Goal: Information Seeking & Learning: Compare options

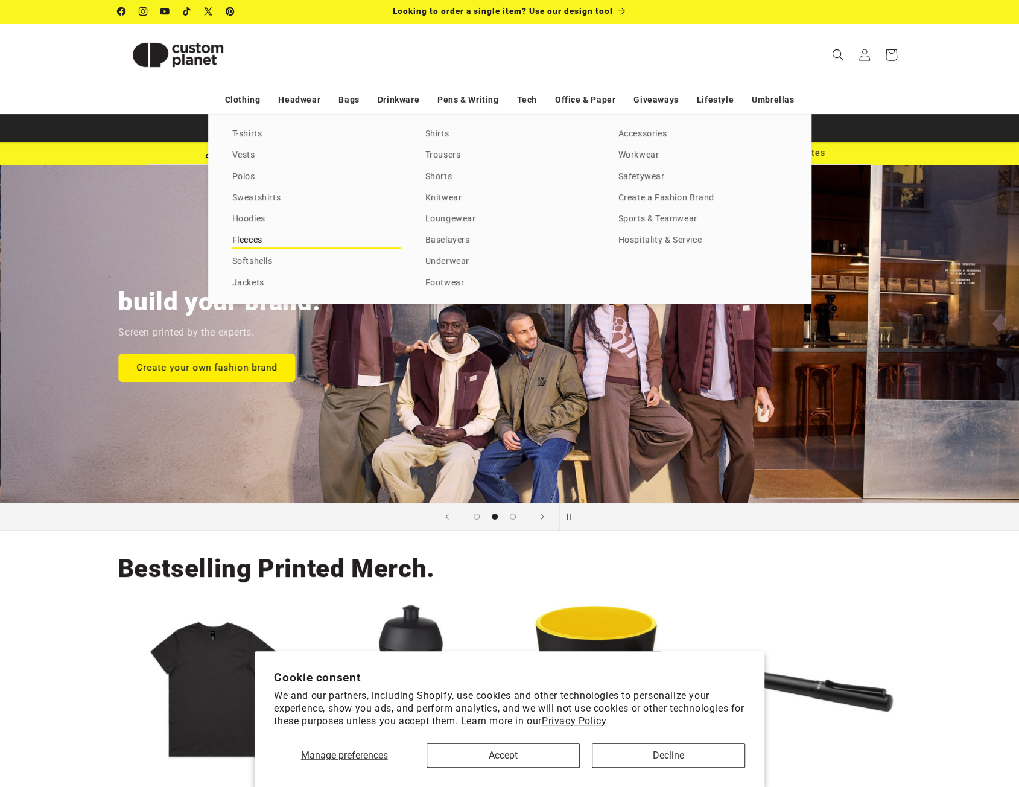
scroll to position [0, 1018]
click at [261, 242] on link "Fleeces" at bounding box center [316, 240] width 169 height 16
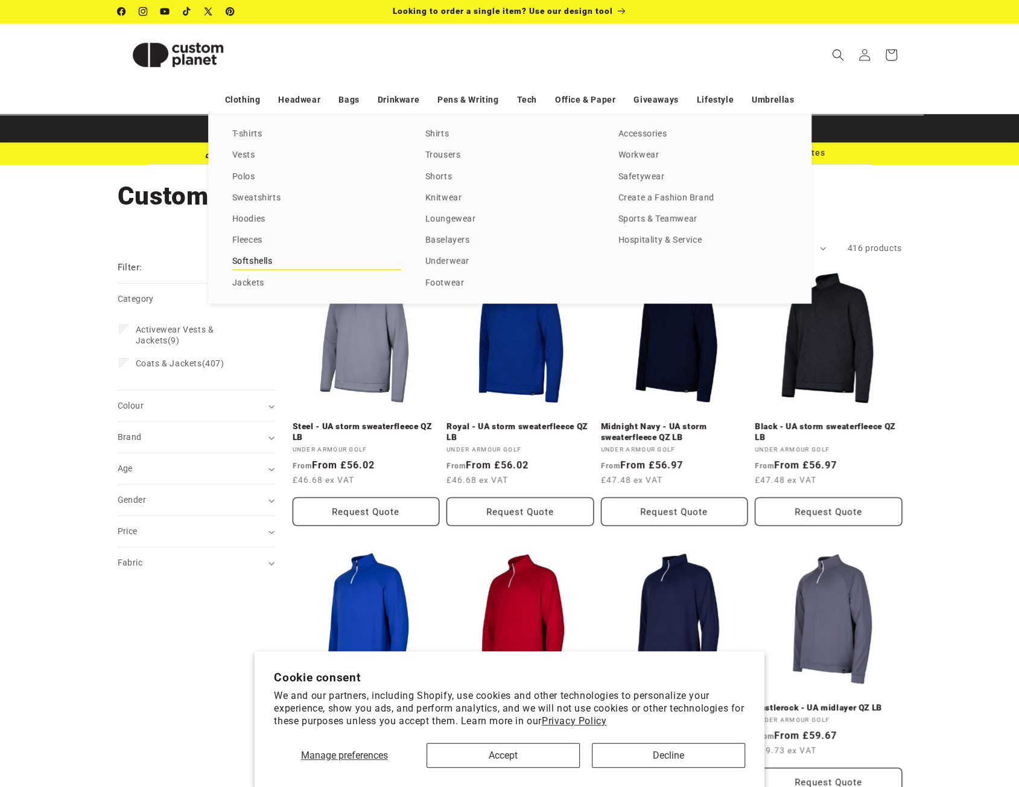
click at [250, 263] on link "Softshells" at bounding box center [316, 261] width 169 height 16
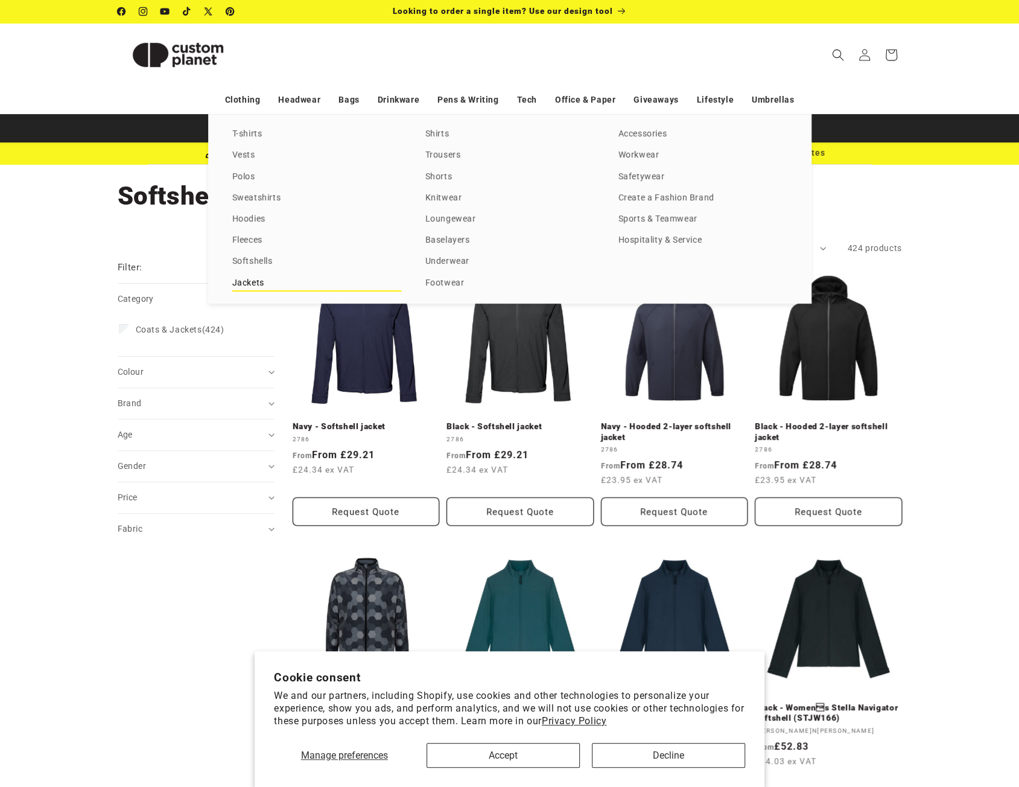
click at [249, 285] on link "Jackets" at bounding box center [316, 283] width 169 height 16
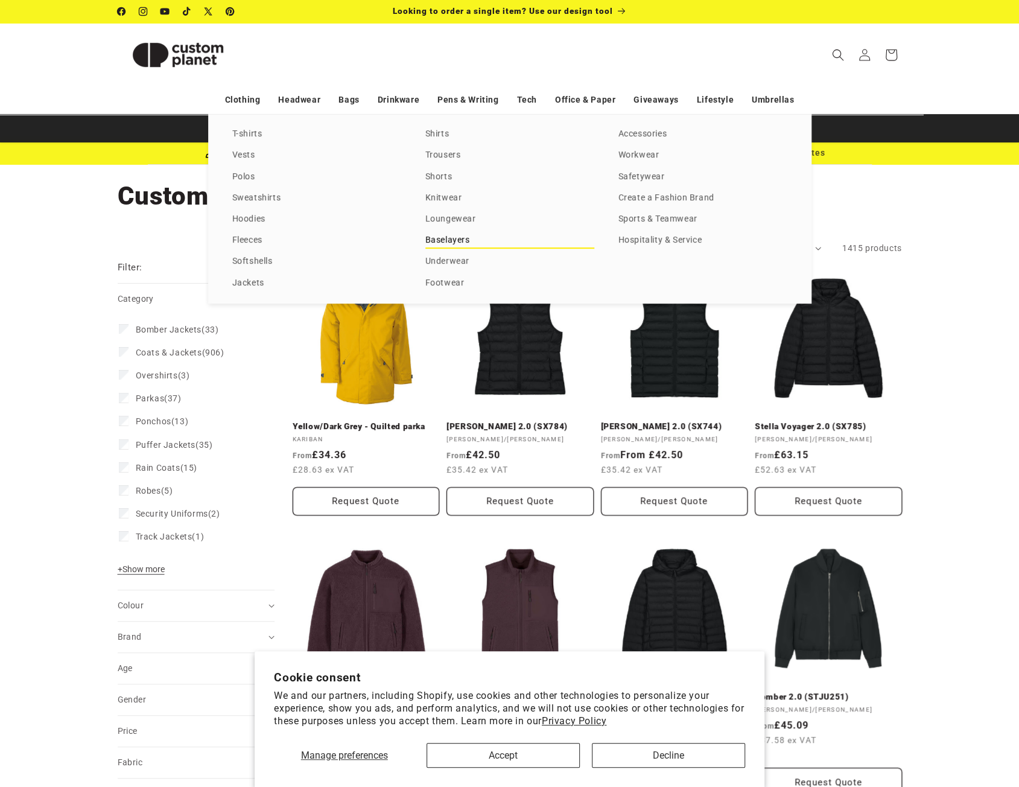
click at [460, 243] on link "Baselayers" at bounding box center [509, 240] width 169 height 16
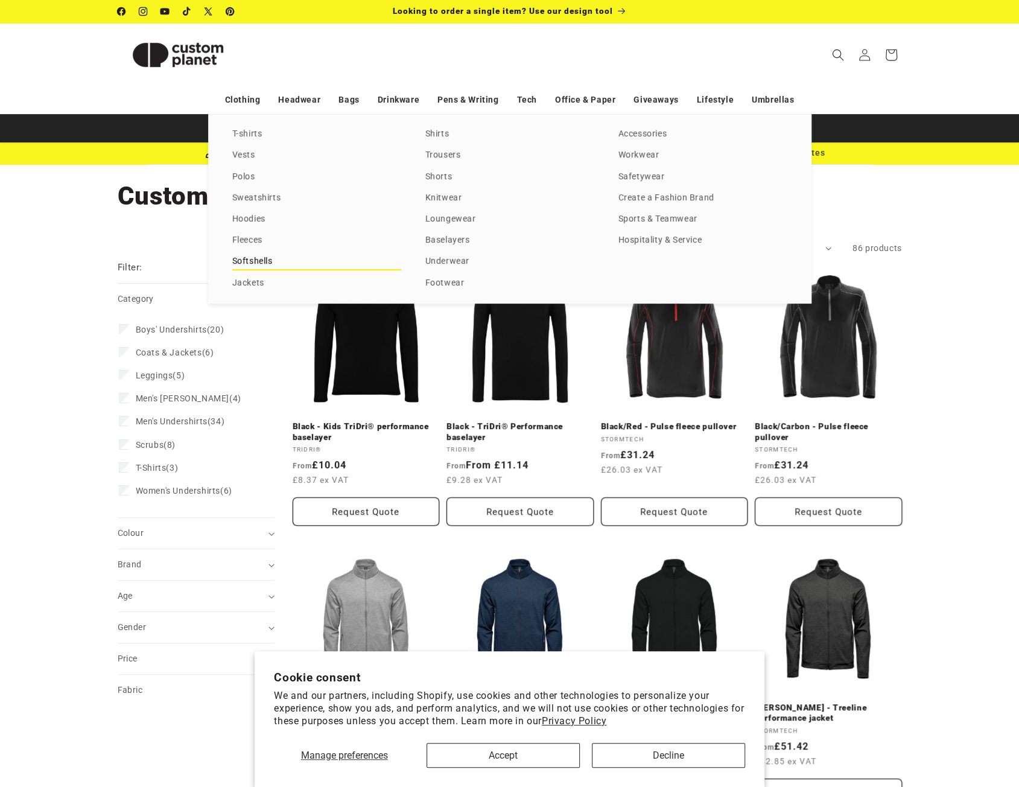
click at [246, 262] on link "Softshells" at bounding box center [316, 261] width 169 height 16
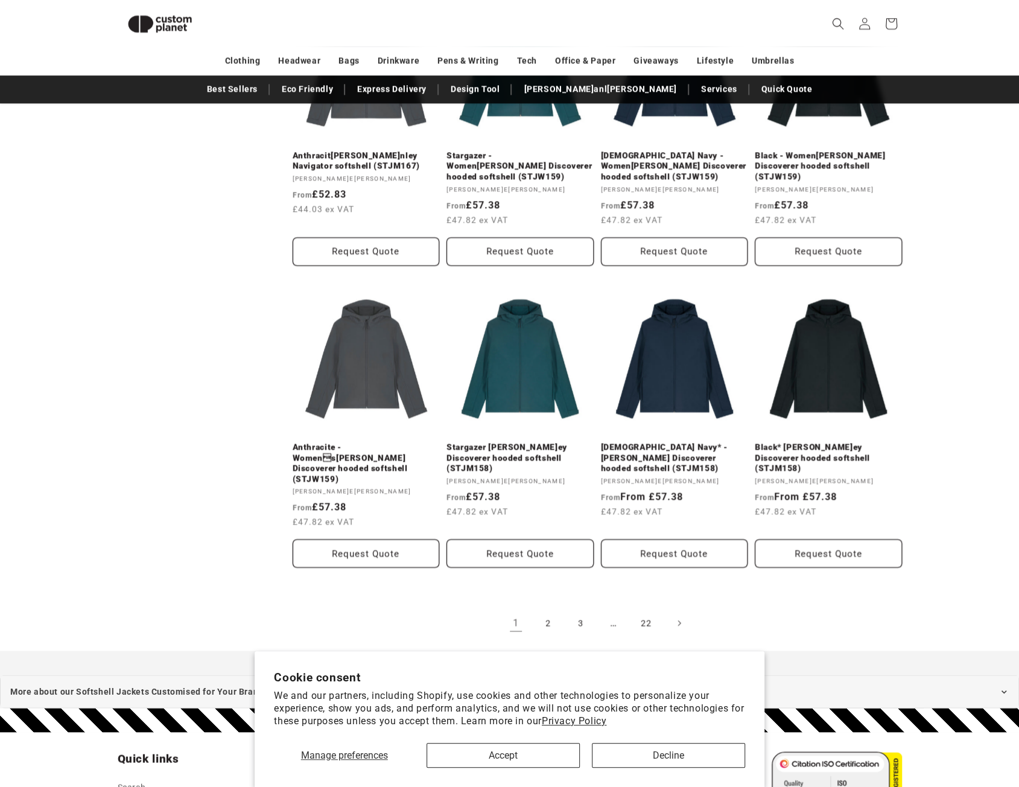
scroll to position [1371, 0]
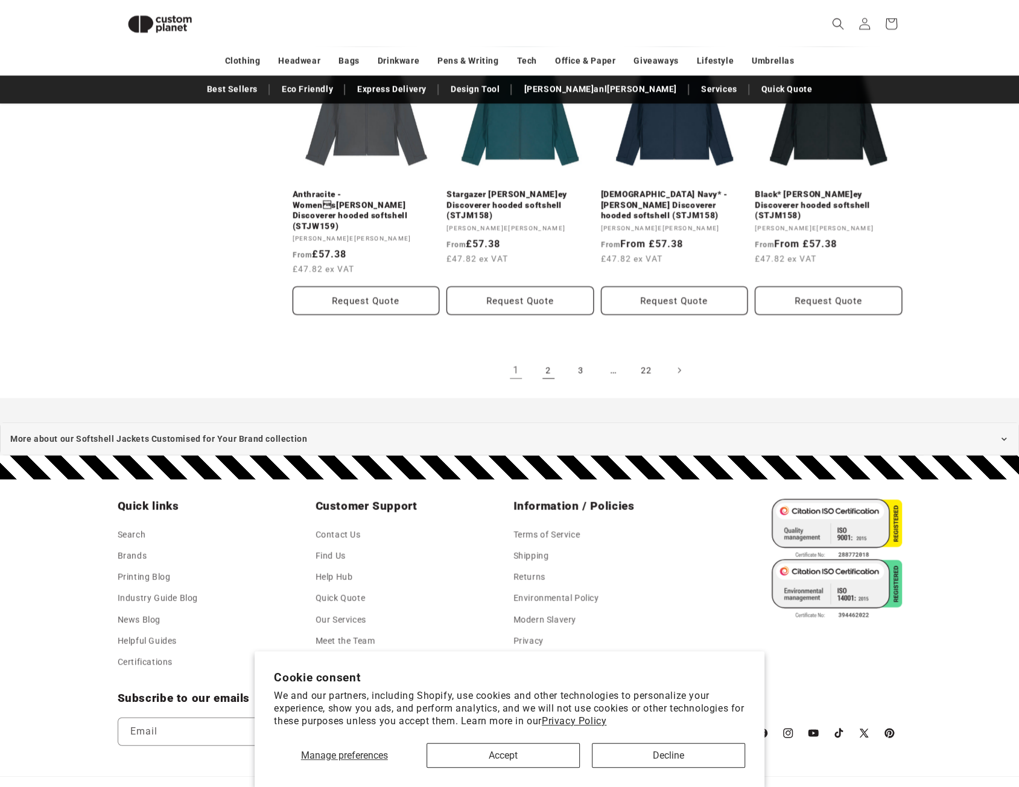
click at [550, 357] on link "2" at bounding box center [548, 370] width 27 height 27
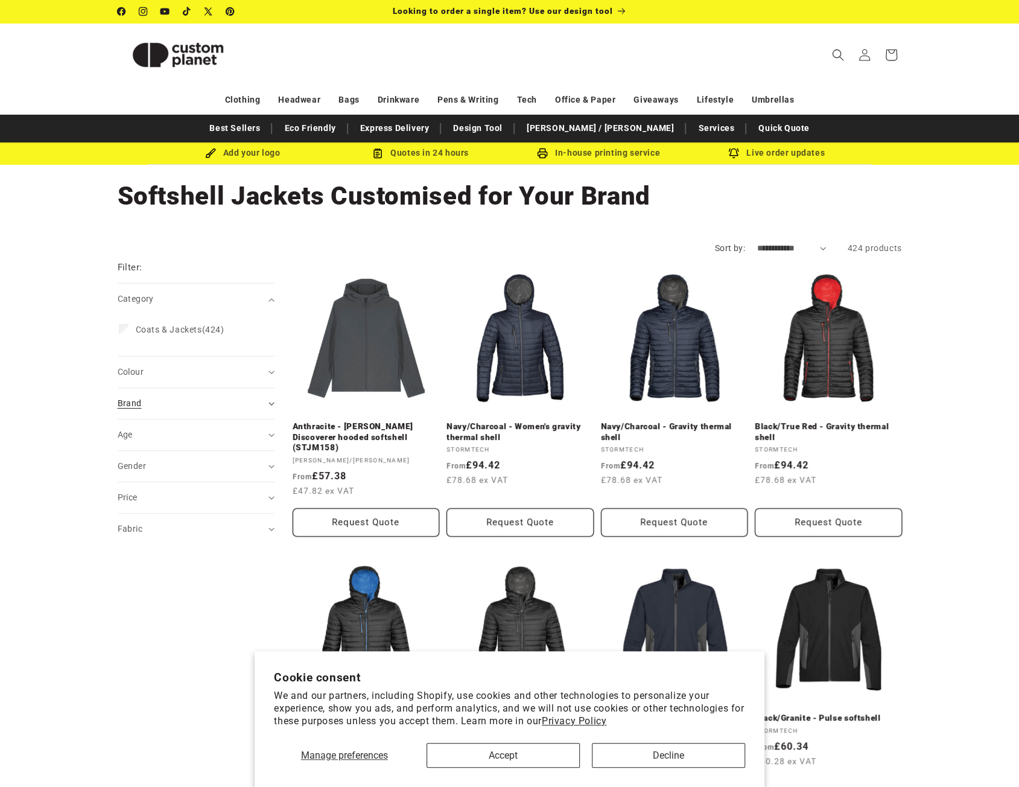
click at [273, 399] on summary "Brand (0)" at bounding box center [196, 403] width 157 height 31
click at [156, 546] on span "[PERSON_NAME]" at bounding box center [170, 549] width 69 height 10
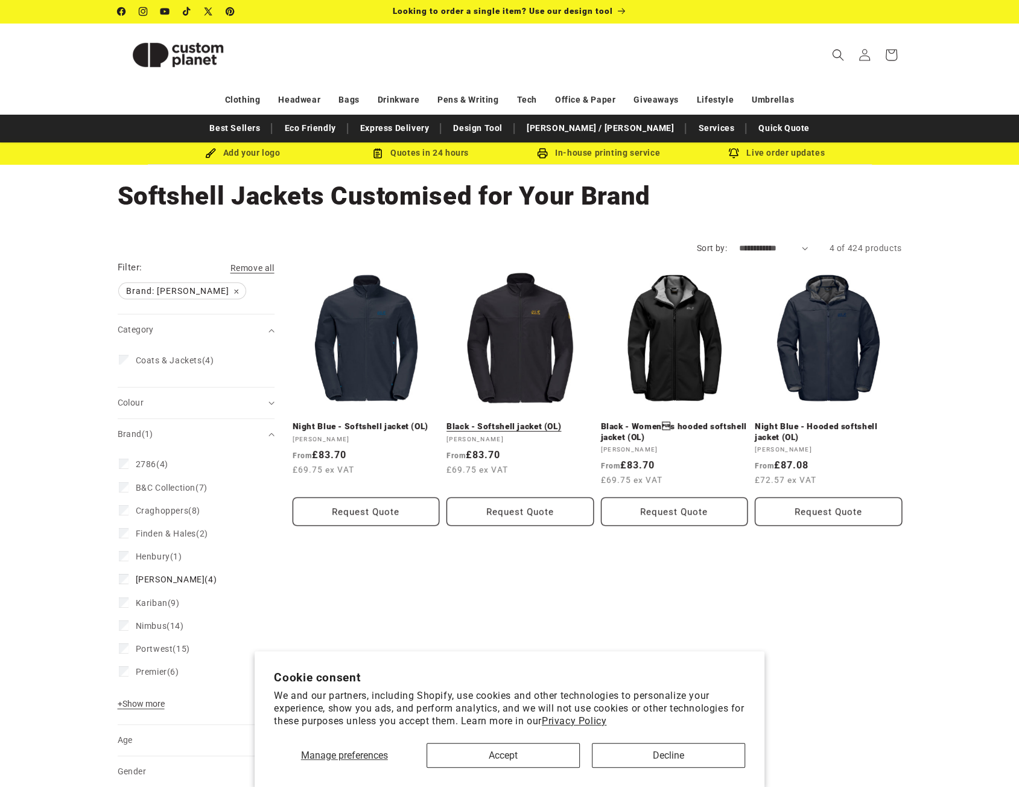
click at [536, 421] on link "Black - Softshell jacket (OL)" at bounding box center [519, 426] width 147 height 11
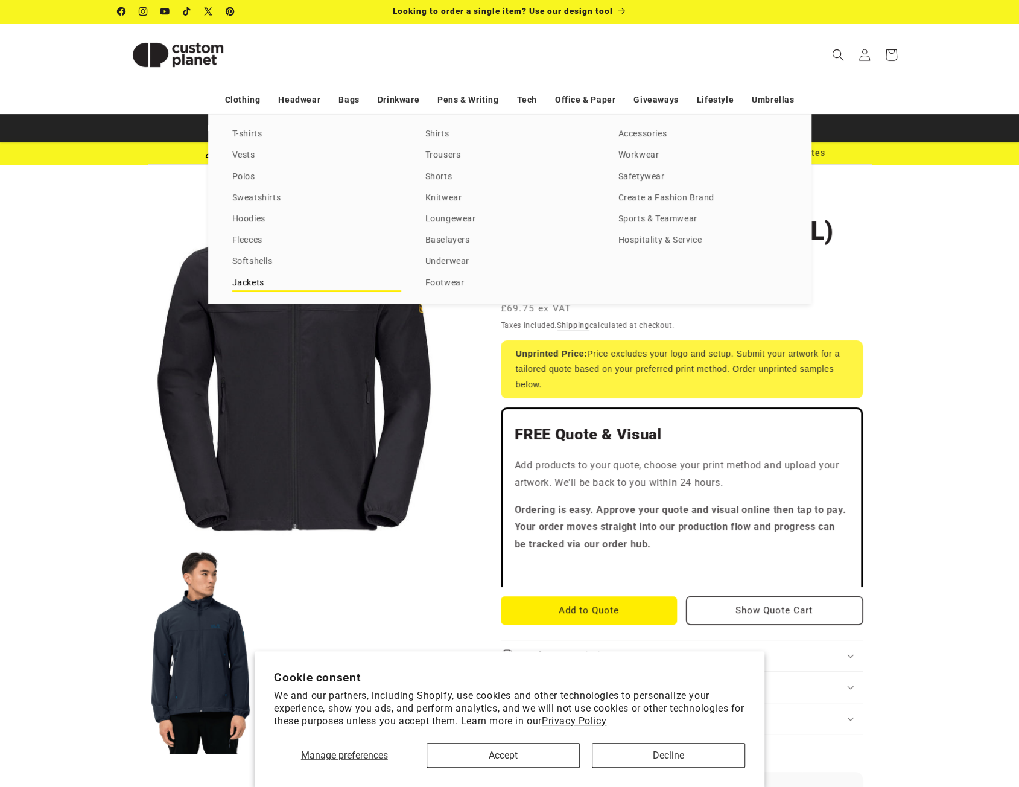
click at [250, 278] on link "Jackets" at bounding box center [316, 283] width 169 height 16
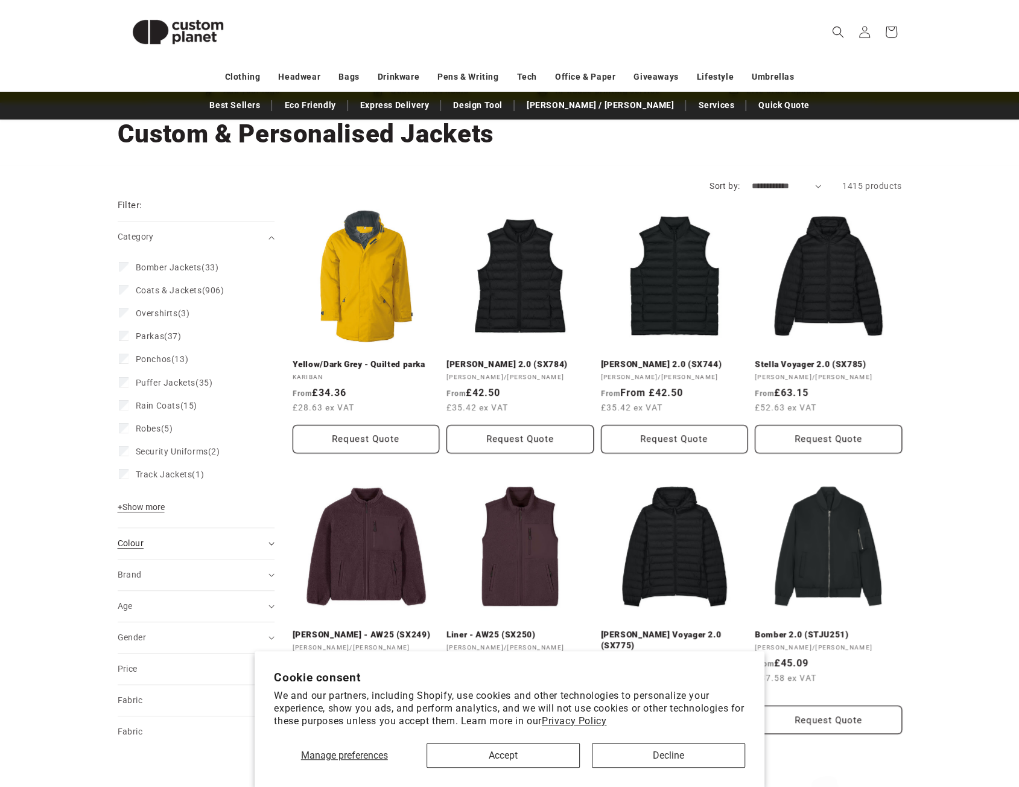
scroll to position [121, 0]
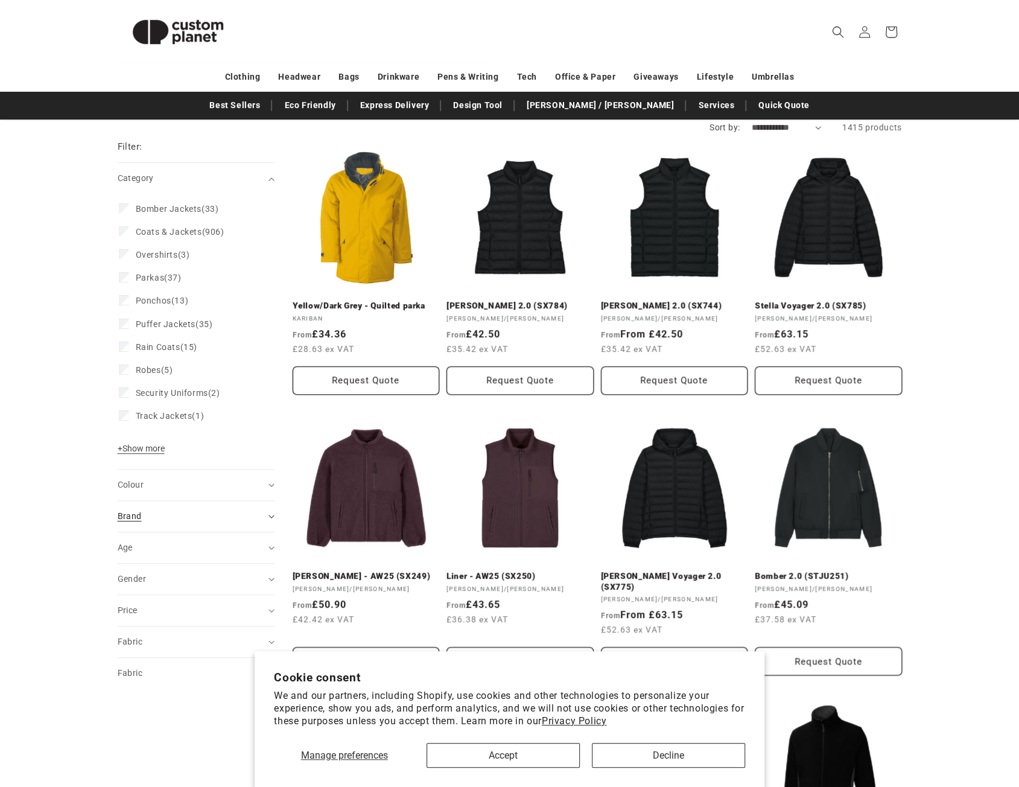
click at [183, 512] on div "Brand (0)" at bounding box center [191, 516] width 147 height 13
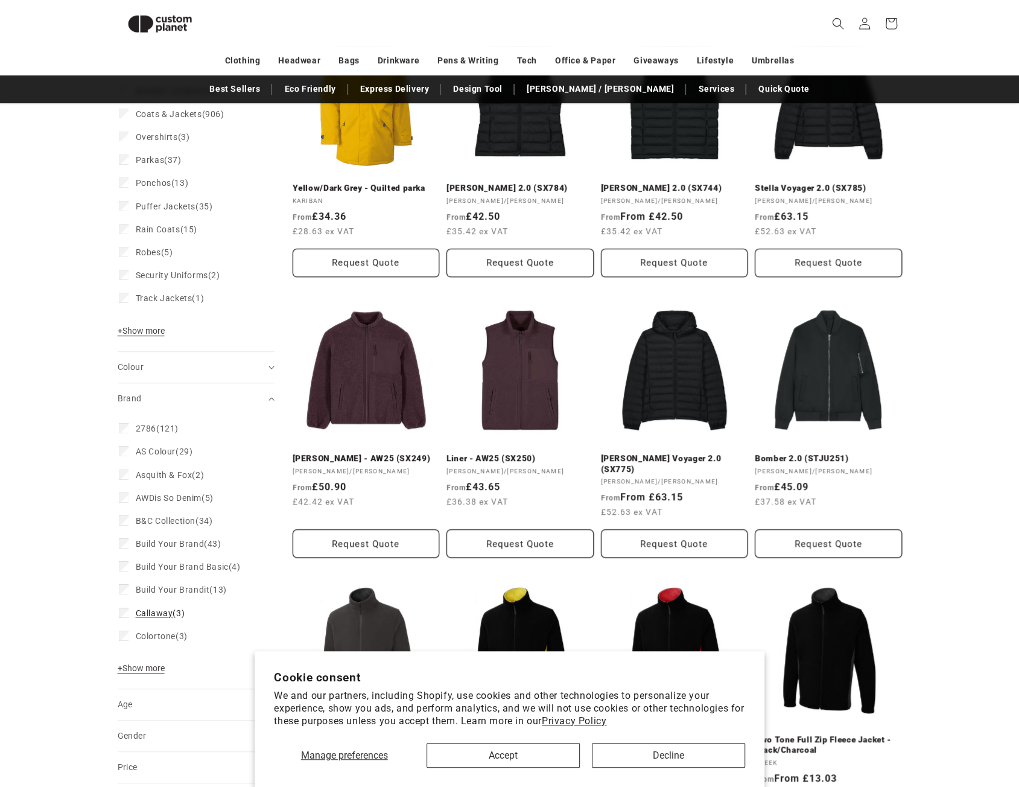
scroll to position [0, 0]
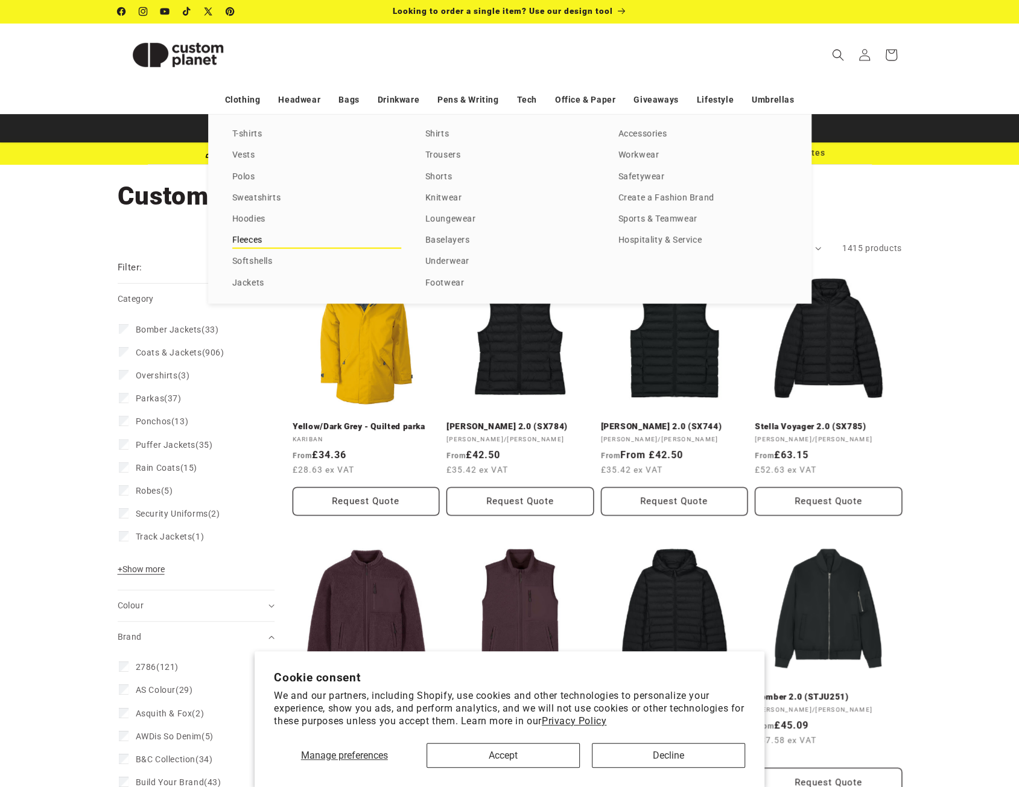
click at [241, 242] on link "Fleeces" at bounding box center [316, 240] width 169 height 16
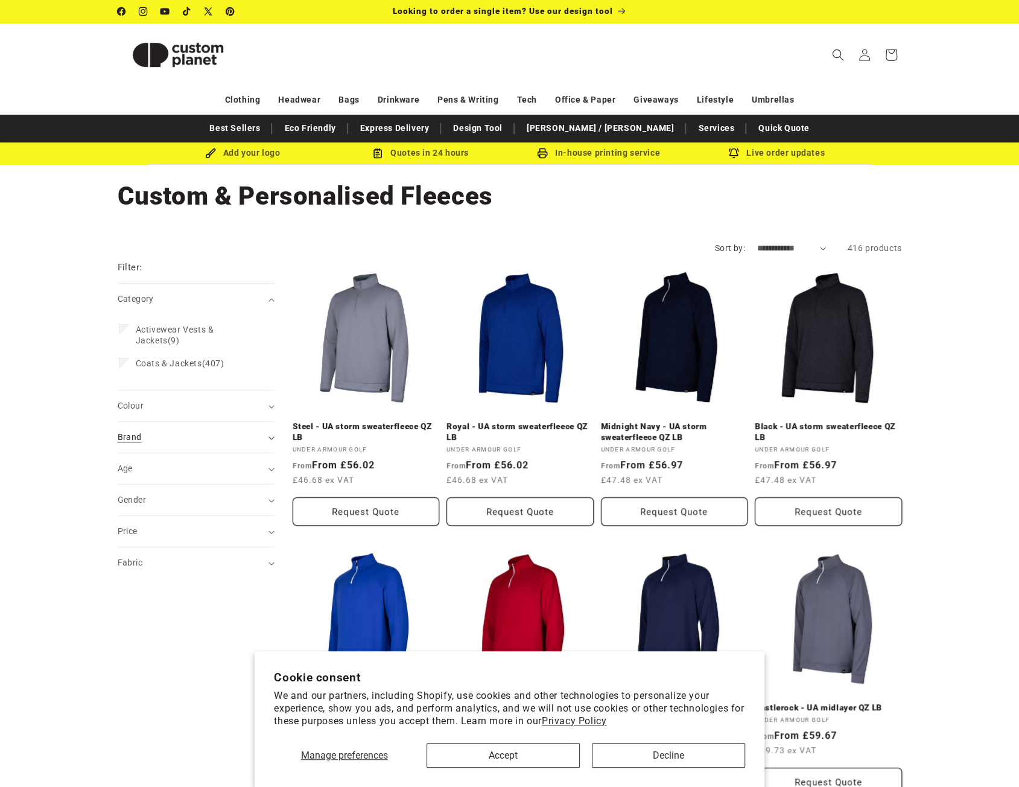
click at [148, 428] on summary "Brand (0)" at bounding box center [196, 437] width 157 height 31
click at [154, 704] on span "+ Show more" at bounding box center [141, 707] width 47 height 10
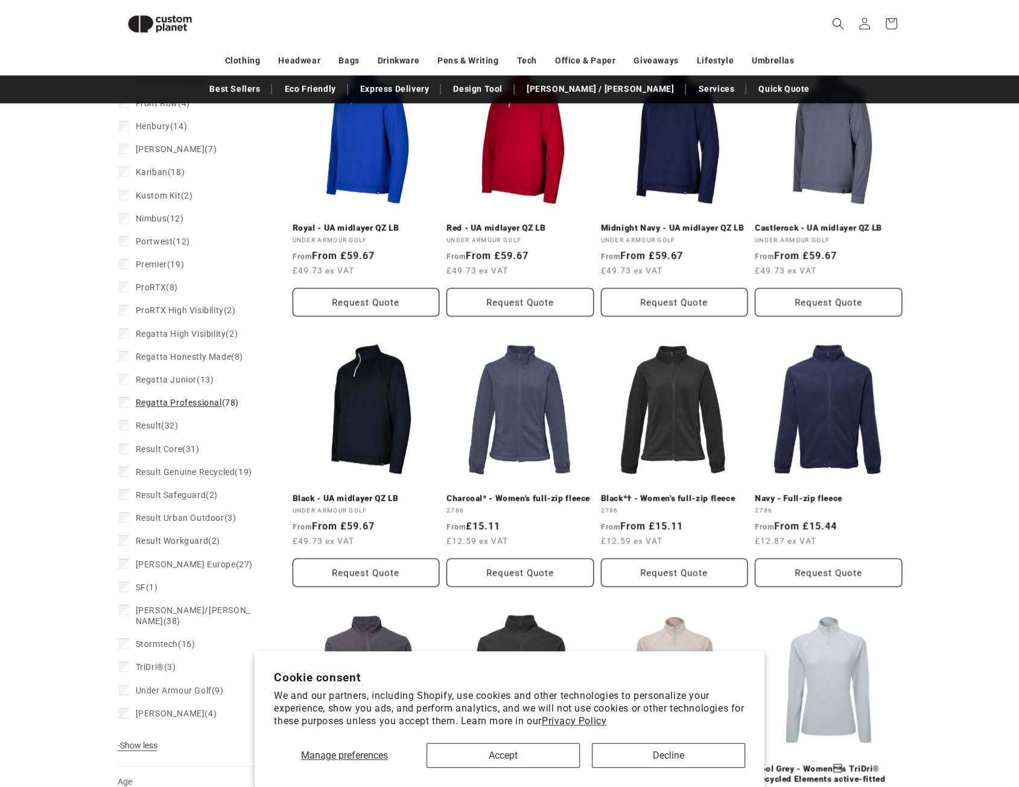
scroll to position [466, 0]
